Goal: Task Accomplishment & Management: Manage account settings

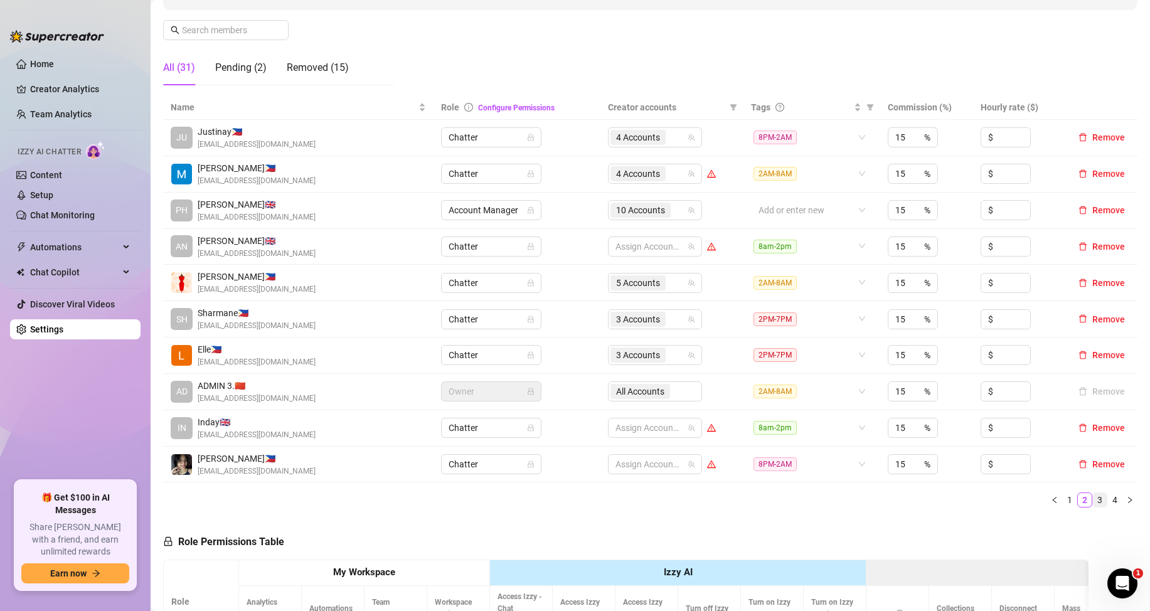
click at [1093, 498] on link "3" at bounding box center [1100, 500] width 14 height 14
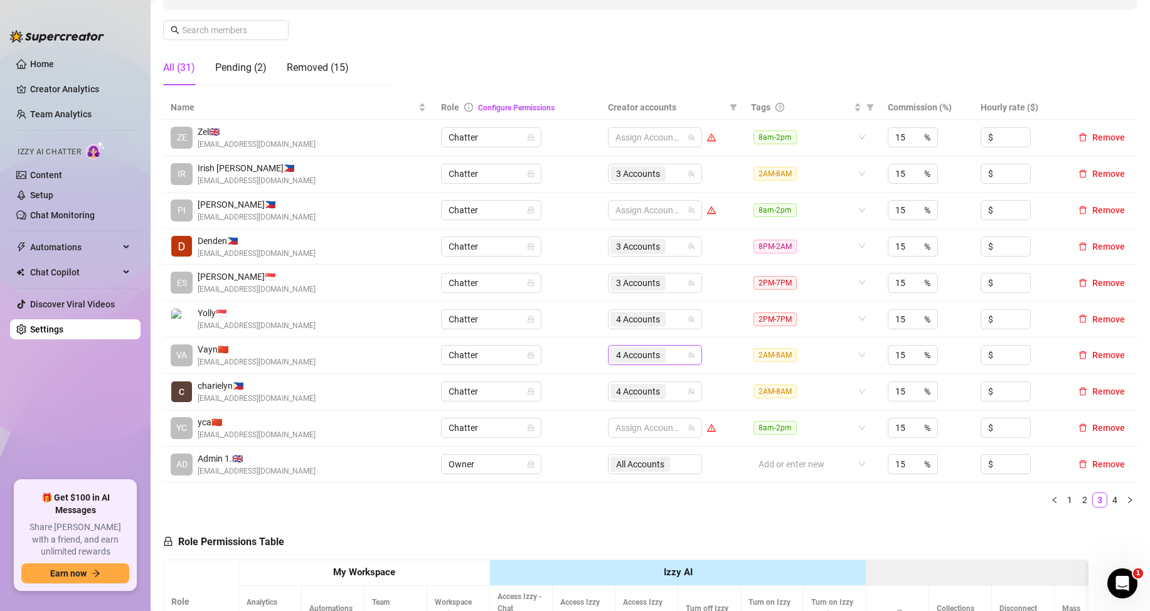
click at [669, 362] on div "4 Accounts" at bounding box center [648, 355] width 76 height 18
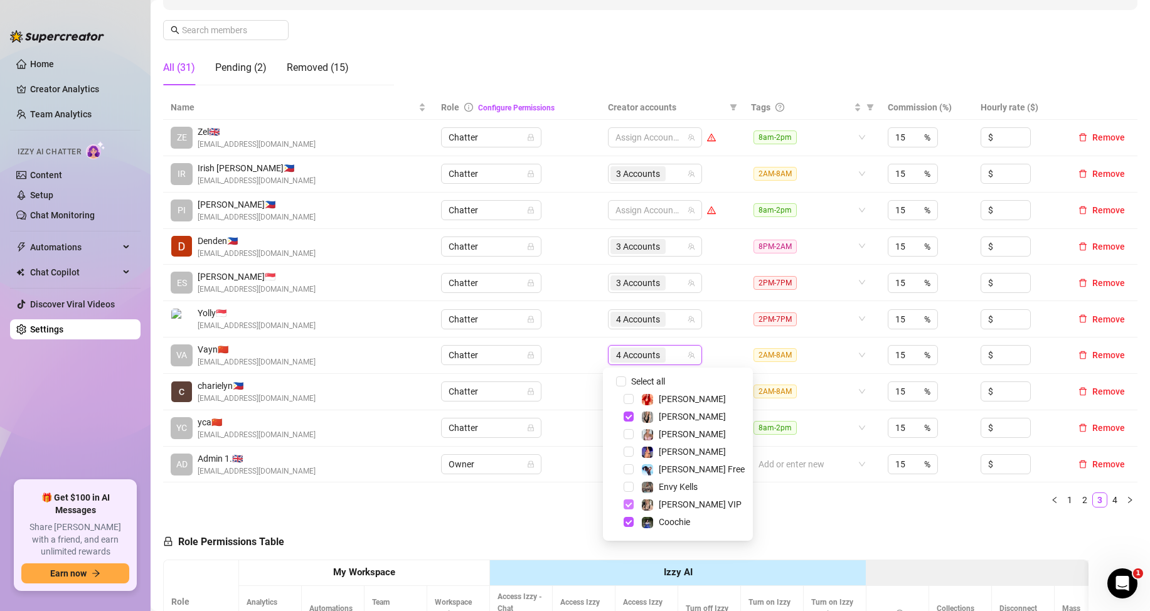
drag, startPoint x: 627, startPoint y: 417, endPoint x: 633, endPoint y: 504, distance: 87.4
click at [628, 417] on span "Select tree node" at bounding box center [629, 417] width 10 height 10
click at [628, 506] on span "Select tree node" at bounding box center [629, 504] width 10 height 10
click at [629, 525] on span "Select tree node" at bounding box center [629, 522] width 10 height 10
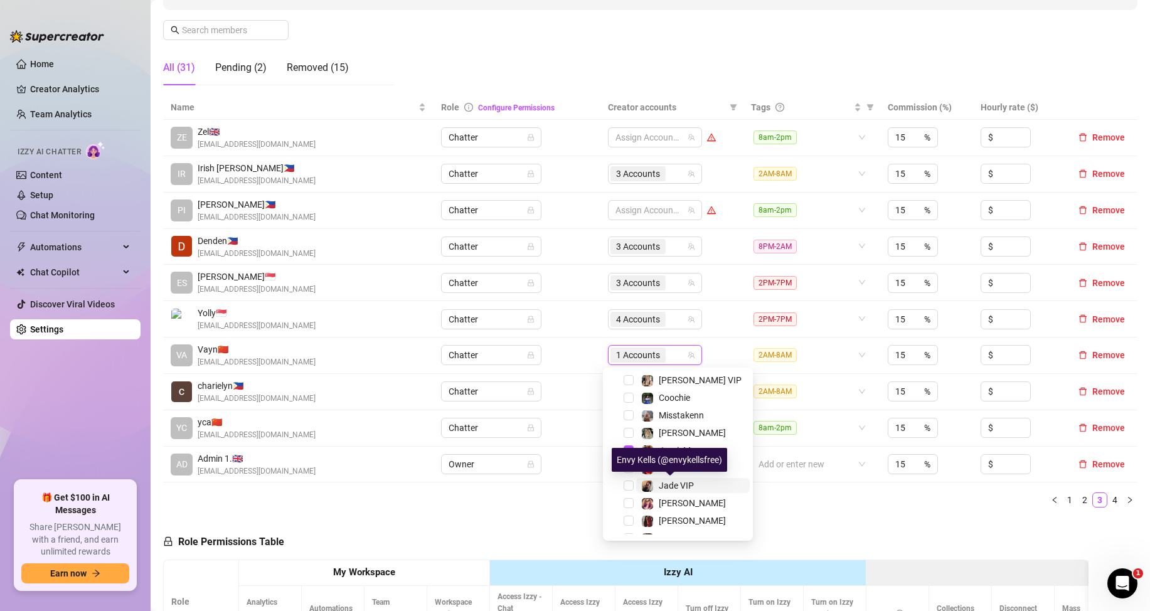
scroll to position [125, 0]
click at [627, 447] on span "Select tree node" at bounding box center [629, 449] width 10 height 10
click at [776, 511] on div "Name Role Configure Permissions Creator accounts Tags Commission (%) Hourly rat…" at bounding box center [650, 306] width 974 height 422
click at [1063, 500] on link "1" at bounding box center [1070, 500] width 14 height 14
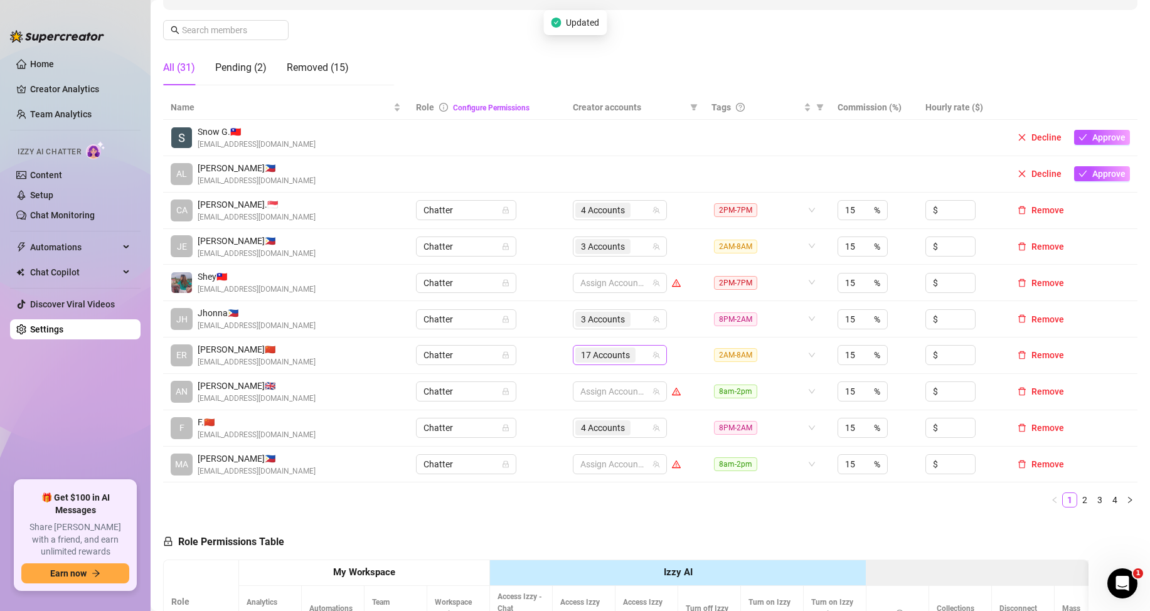
click at [636, 356] on div "17 Accounts" at bounding box center [613, 355] width 76 height 18
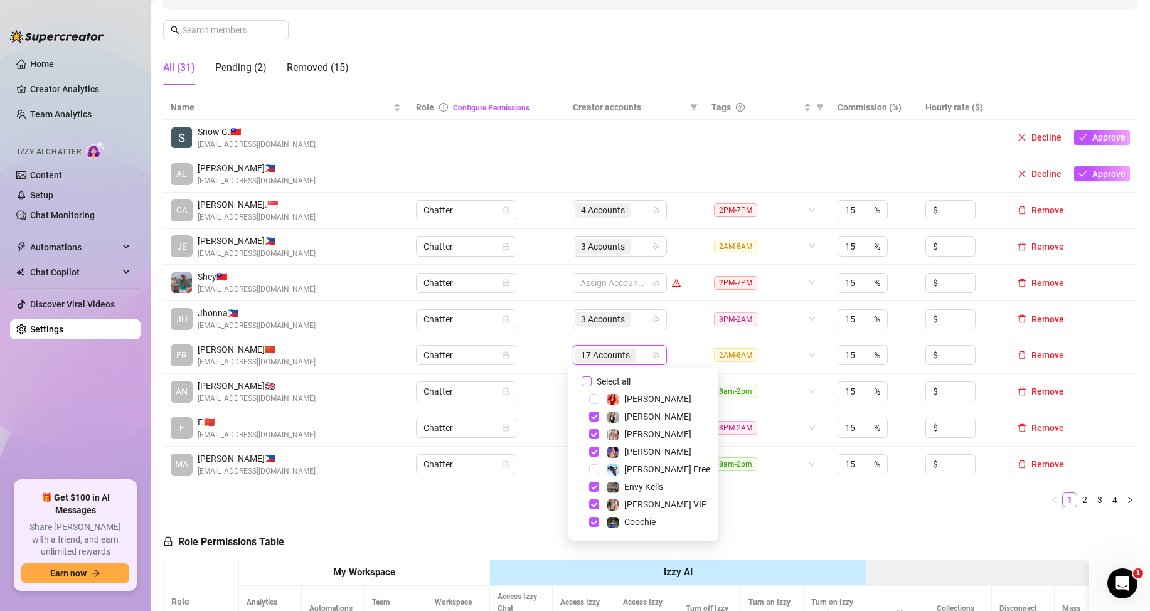
click at [585, 381] on input "Select all" at bounding box center [586, 381] width 10 height 10
checkbox input "false"
click at [598, 417] on span "Select tree node" at bounding box center [594, 417] width 10 height 10
click at [591, 503] on span "Select tree node" at bounding box center [594, 504] width 10 height 10
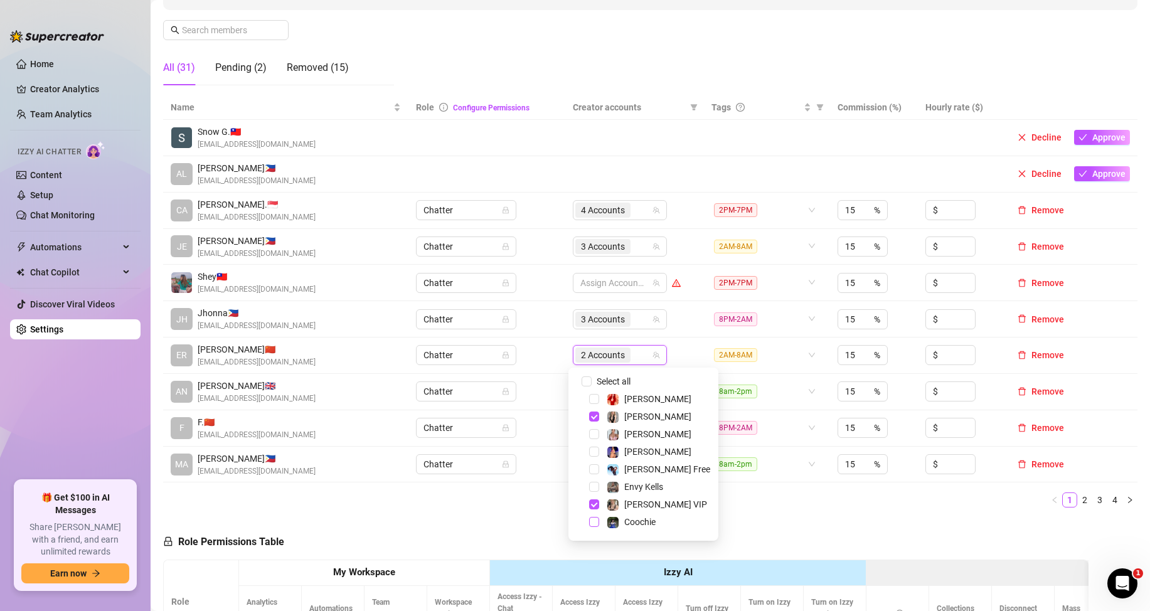
click at [592, 521] on span "Select tree node" at bounding box center [594, 522] width 10 height 10
click at [593, 450] on span "Select tree node" at bounding box center [594, 449] width 10 height 10
drag, startPoint x: 811, startPoint y: 516, endPoint x: 9, endPoint y: 324, distance: 824.9
click at [810, 514] on div "Name Role Configure Permissions Creator accounts Tags Commission (%) Hourly rat…" at bounding box center [650, 306] width 974 height 422
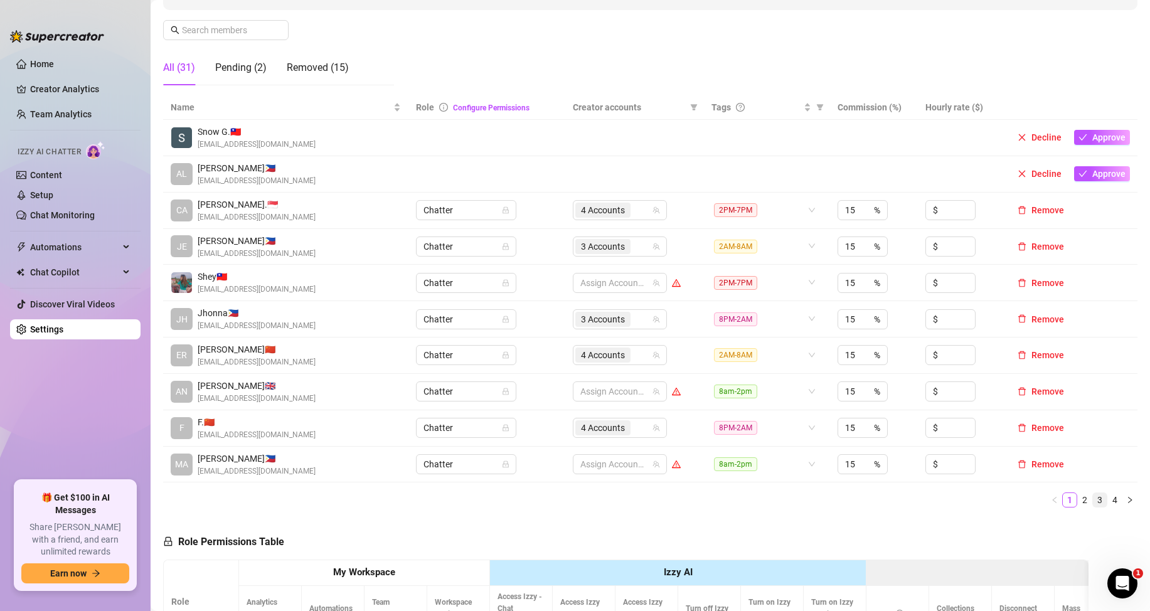
click at [1093, 500] on link "3" at bounding box center [1100, 500] width 14 height 14
